Goal: Task Accomplishment & Management: Manage account settings

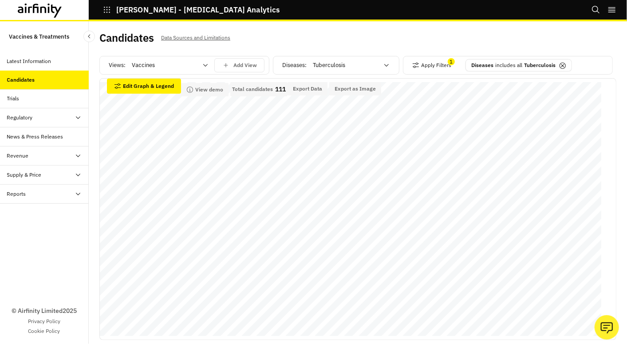
scroll to position [266, 0]
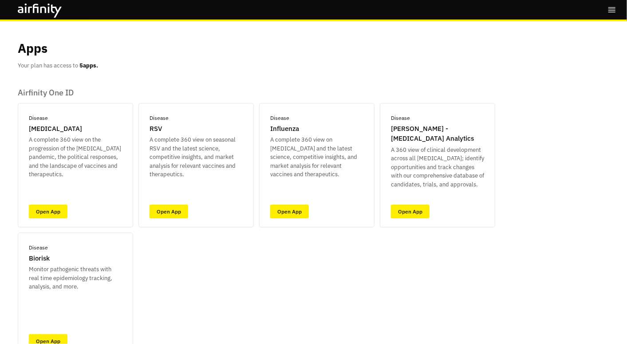
click at [609, 10] on icon "right-menu" at bounding box center [612, 9] width 9 height 9
click at [508, 68] on button "Logout" at bounding box center [550, 68] width 132 height 16
